Goal: Information Seeking & Learning: Compare options

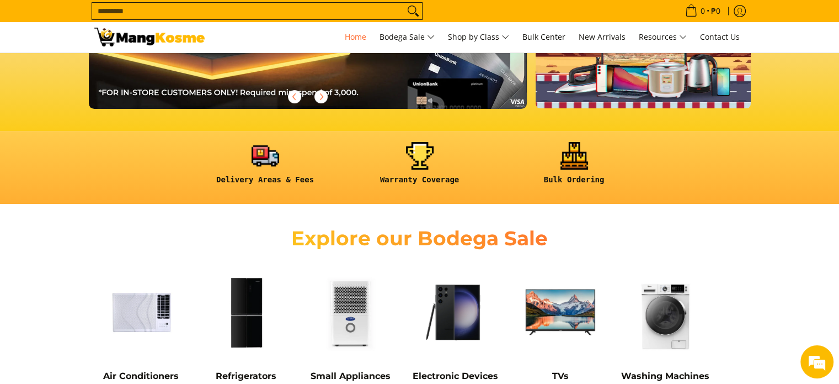
scroll to position [276, 0]
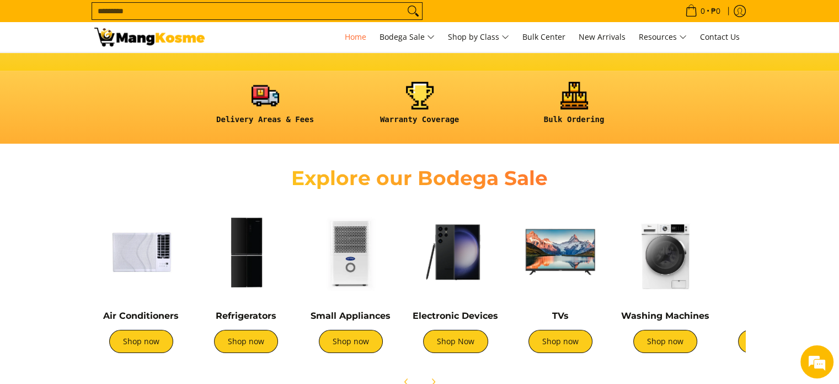
click at [243, 278] on img at bounding box center [246, 252] width 94 height 94
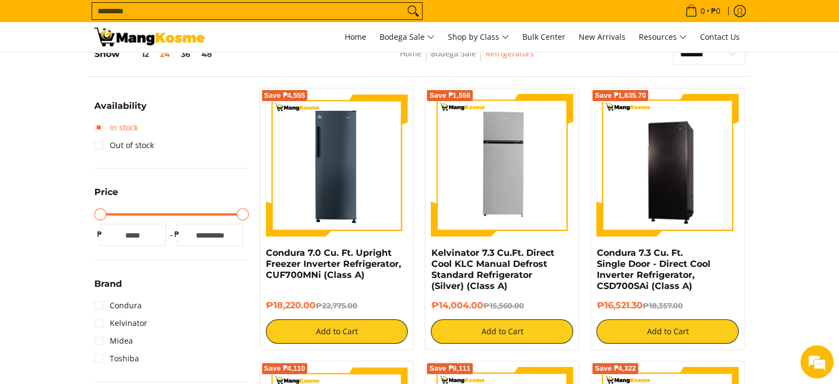
click at [99, 130] on link "In stock" at bounding box center [116, 128] width 44 height 18
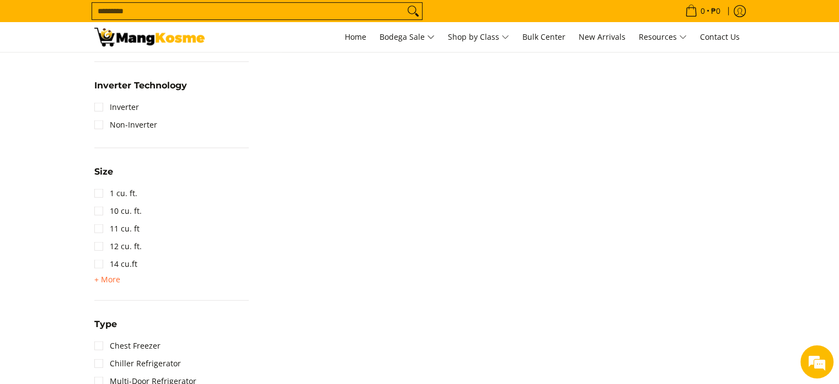
scroll to position [652, 0]
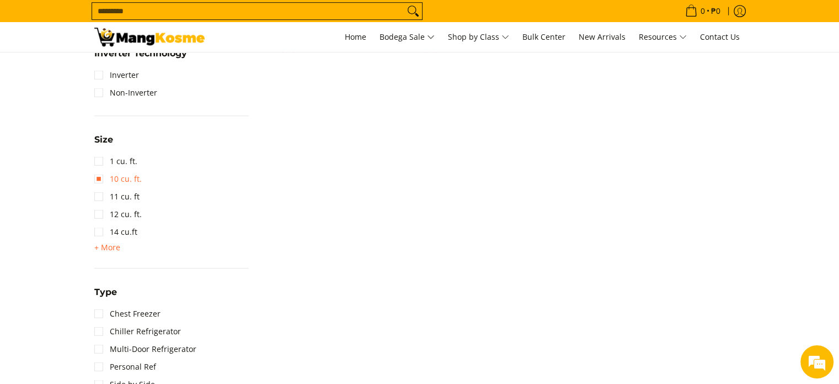
click at [121, 178] on link "10 cu. ft." at bounding box center [117, 179] width 47 height 18
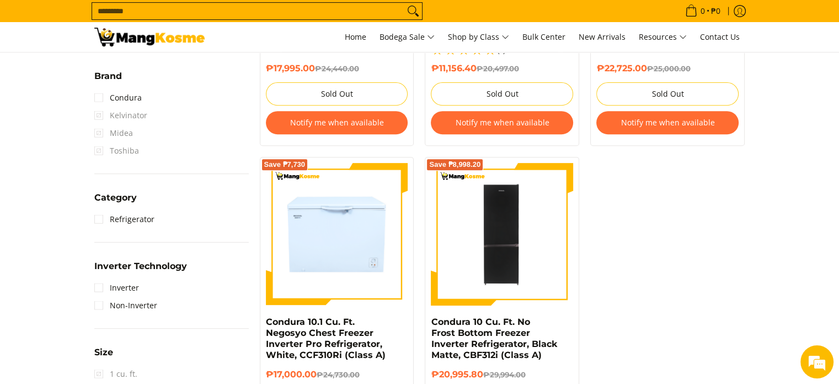
scroll to position [441, 0]
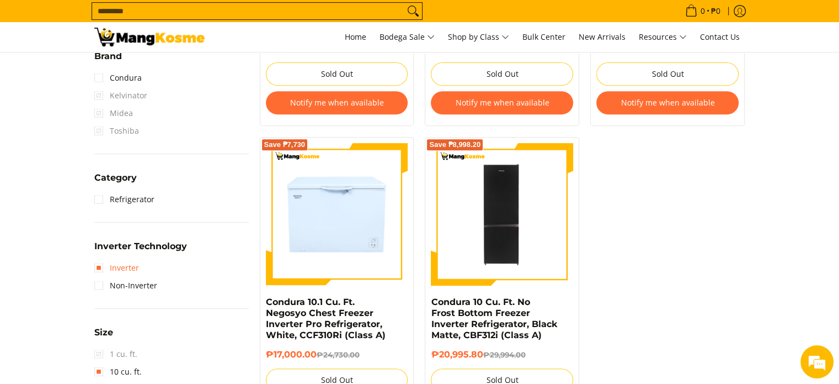
drag, startPoint x: 134, startPoint y: 269, endPoint x: 139, endPoint y: 280, distance: 11.8
click at [133, 269] on link "Inverter" at bounding box center [116, 268] width 45 height 18
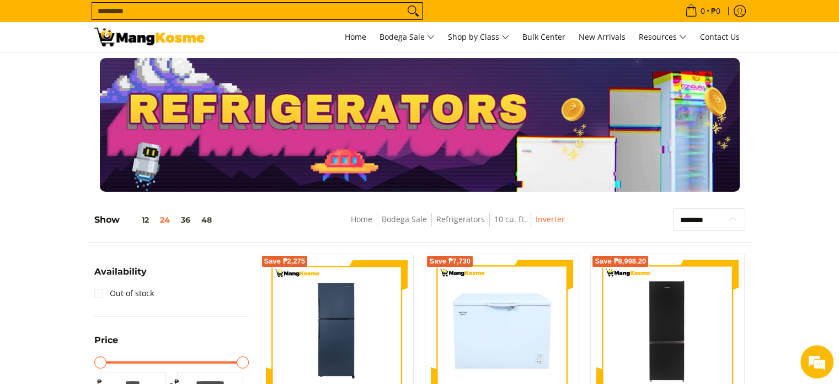
click at [722, 224] on select "**********" at bounding box center [709, 219] width 72 height 23
drag, startPoint x: 721, startPoint y: 223, endPoint x: 713, endPoint y: 223, distance: 8.3
click at [721, 223] on select "**********" at bounding box center [709, 219] width 72 height 23
click at [365, 216] on link "Home" at bounding box center [362, 219] width 22 height 10
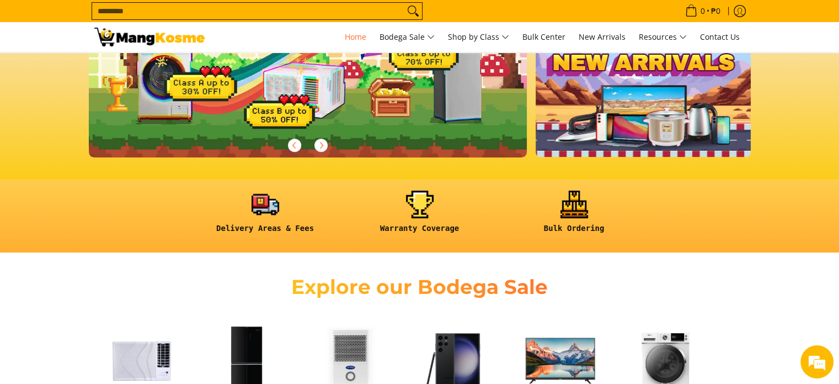
scroll to position [331, 0]
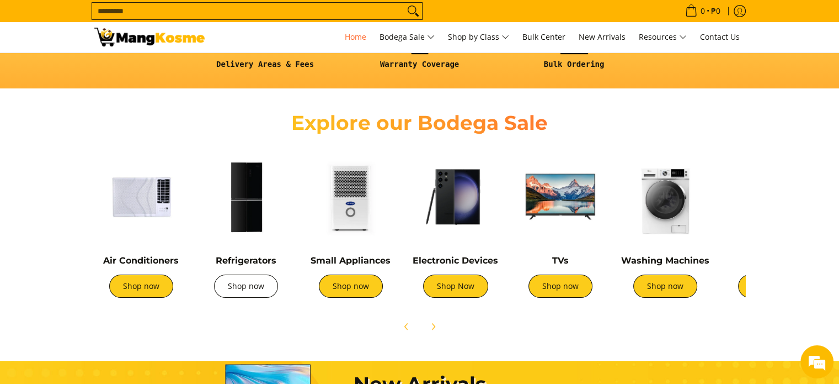
click at [264, 289] on link "Shop now" at bounding box center [246, 285] width 64 height 23
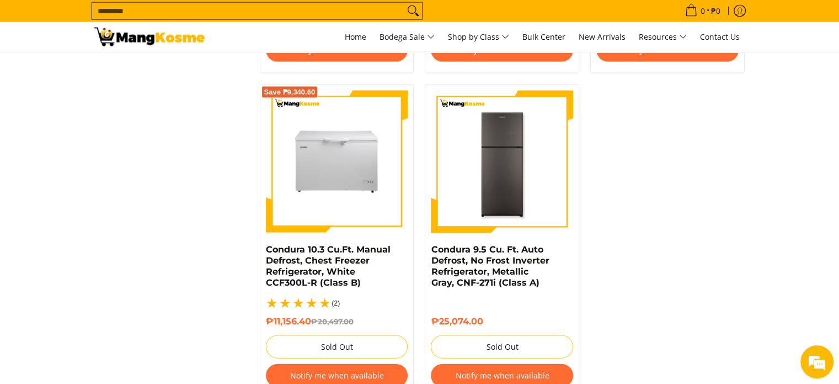
scroll to position [2483, 0]
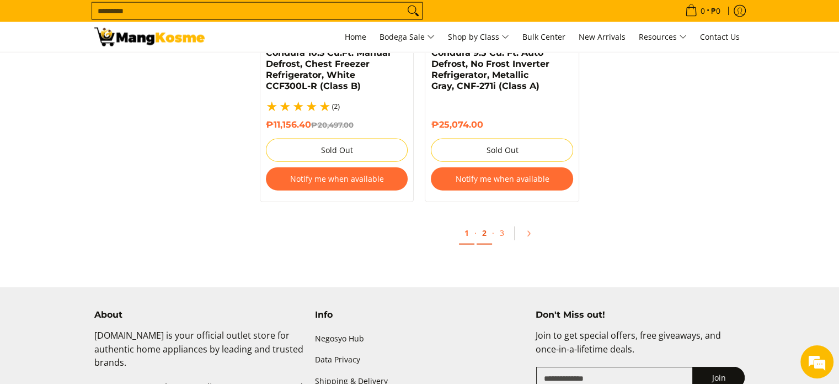
click at [485, 227] on link "2" at bounding box center [484, 233] width 15 height 23
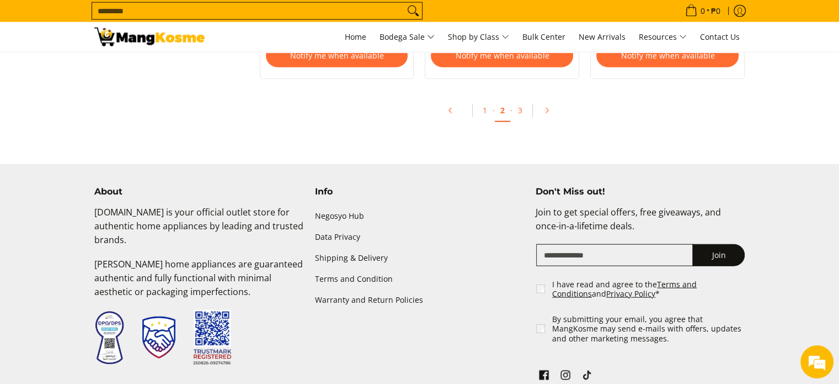
scroll to position [2594, 0]
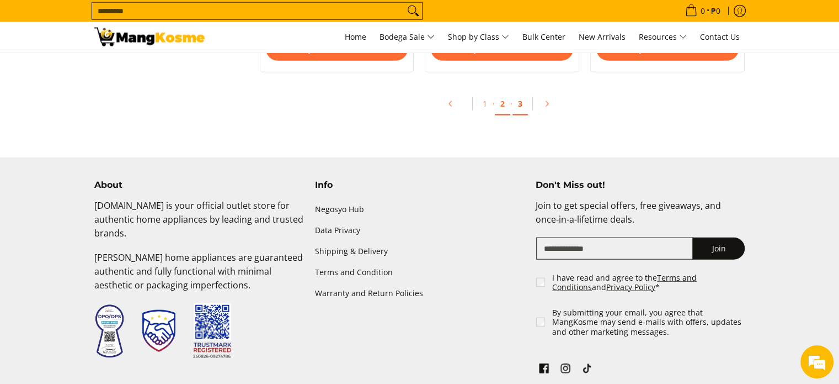
click at [523, 105] on link "3" at bounding box center [520, 104] width 15 height 23
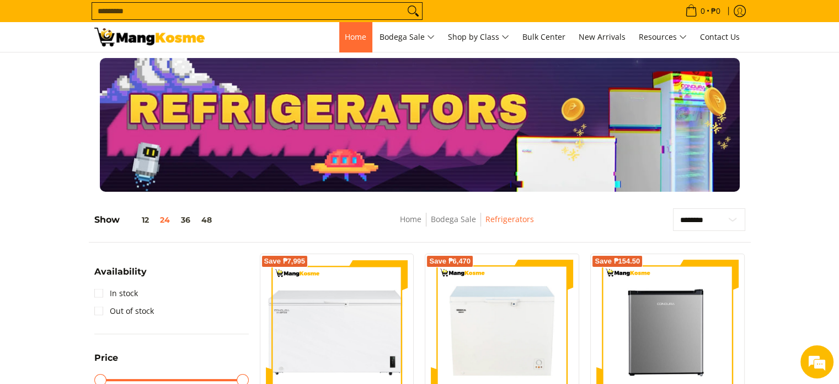
click at [345, 41] on span "Home" at bounding box center [356, 36] width 22 height 10
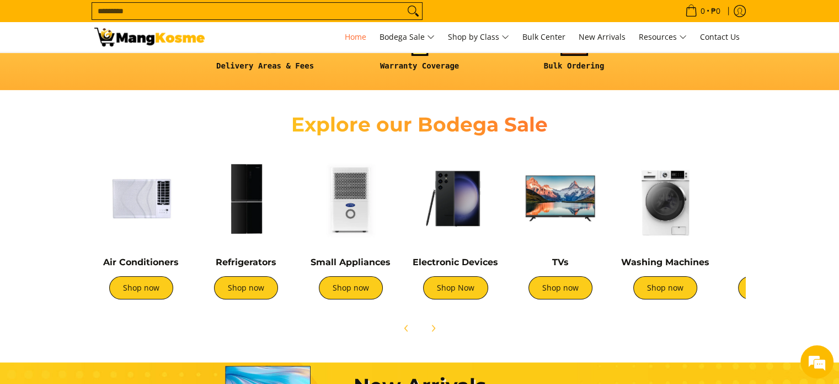
scroll to position [441, 0]
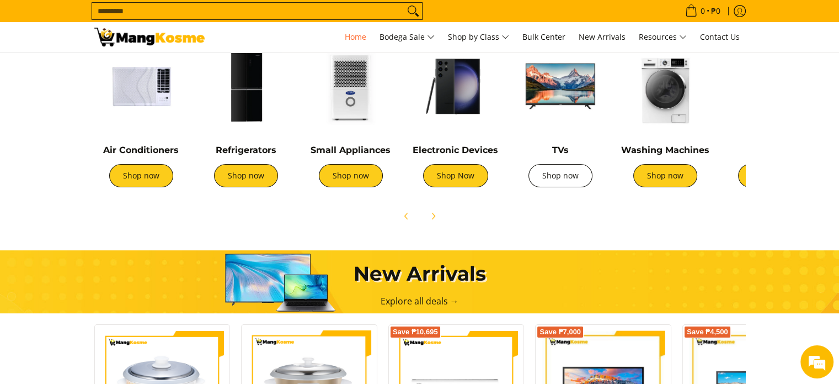
click at [582, 183] on link "Shop now" at bounding box center [561, 175] width 64 height 23
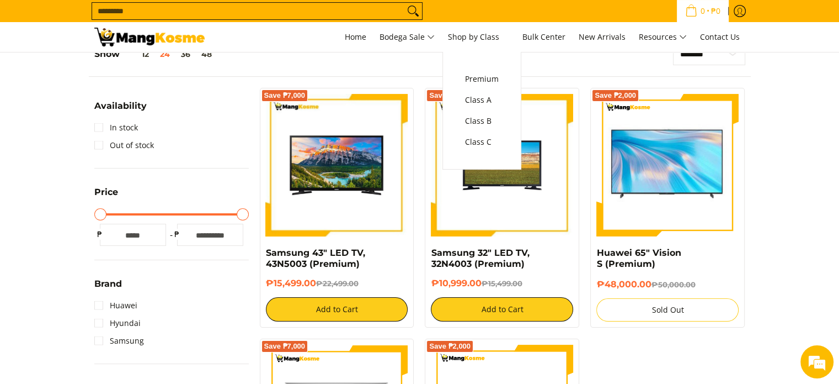
scroll to position [166, 0]
